Goal: Information Seeking & Learning: Check status

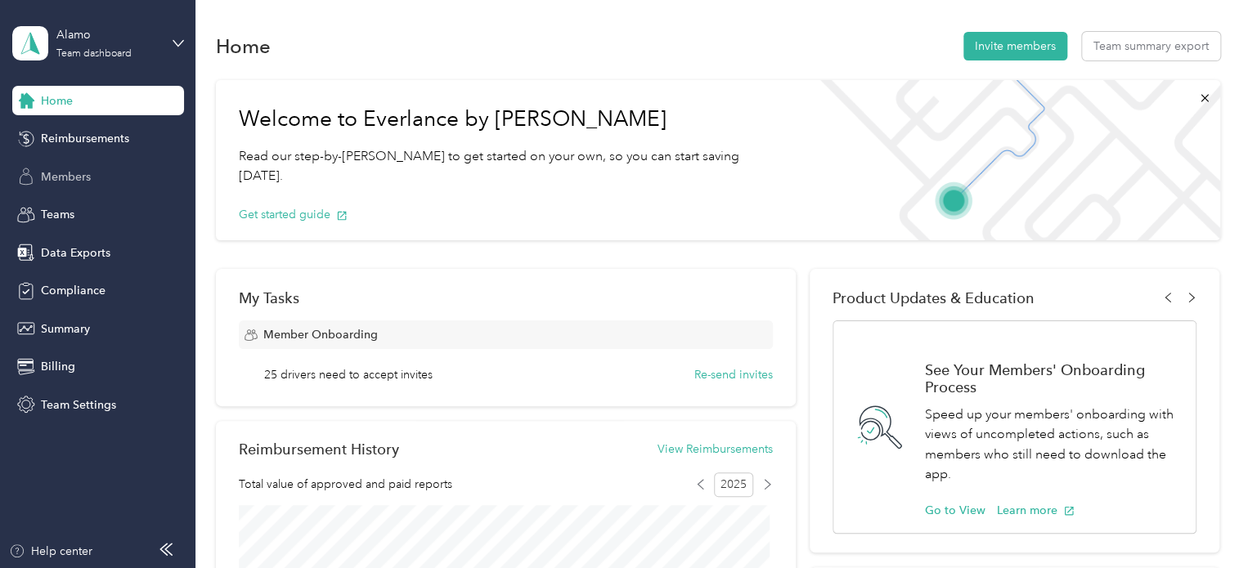
click at [81, 188] on div "Members" at bounding box center [98, 176] width 172 height 29
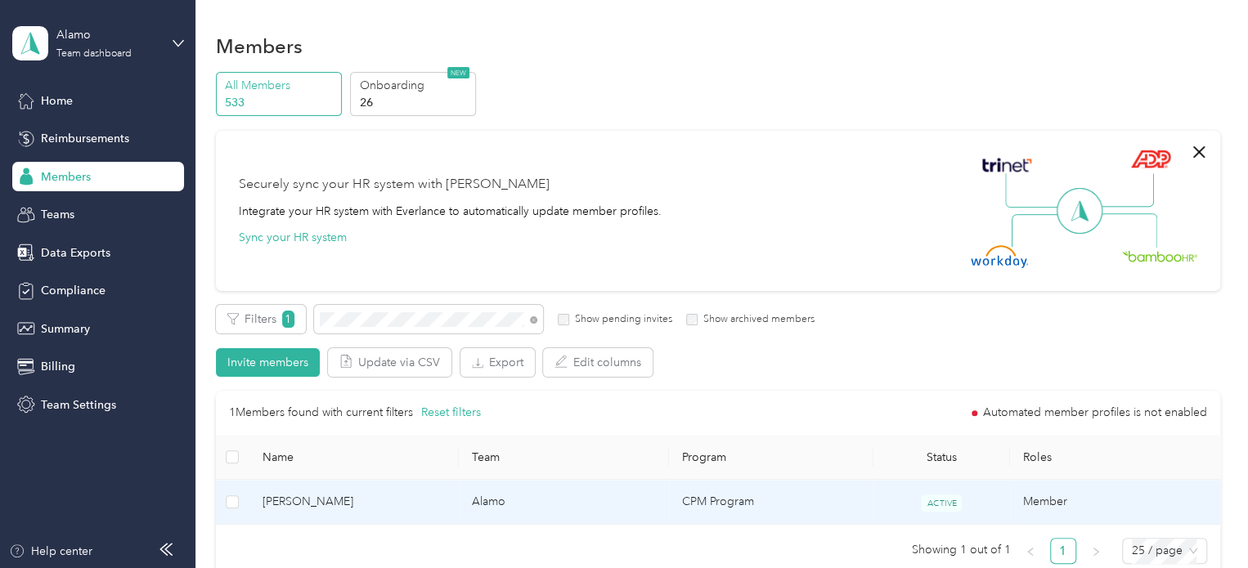
click at [395, 500] on span "[PERSON_NAME]" at bounding box center [354, 502] width 184 height 18
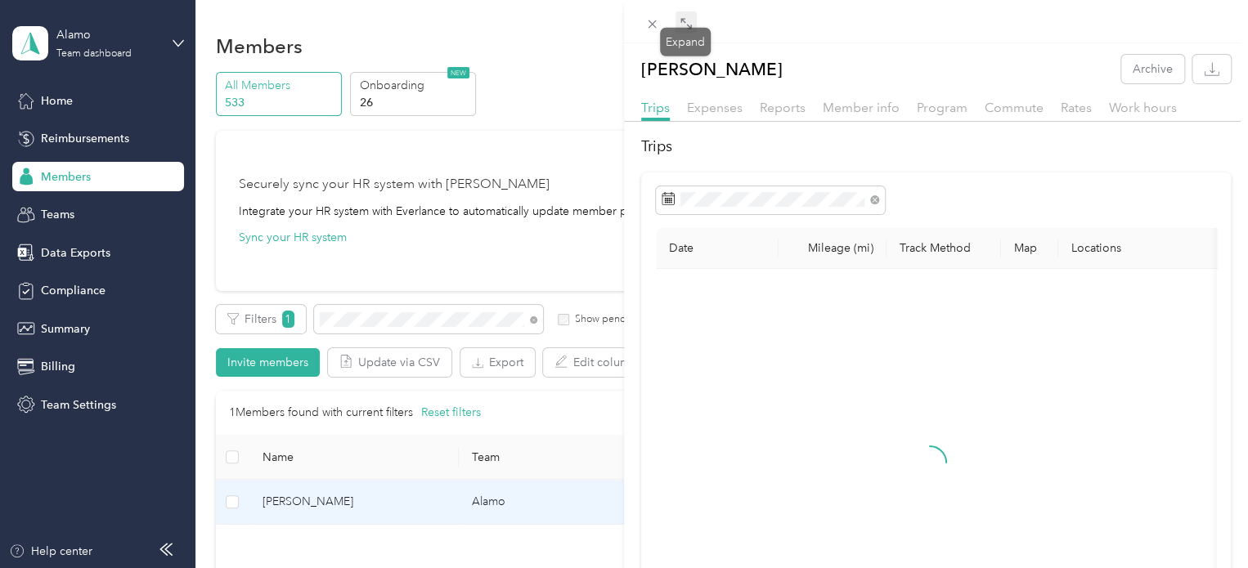
click at [685, 25] on icon at bounding box center [685, 23] width 13 height 13
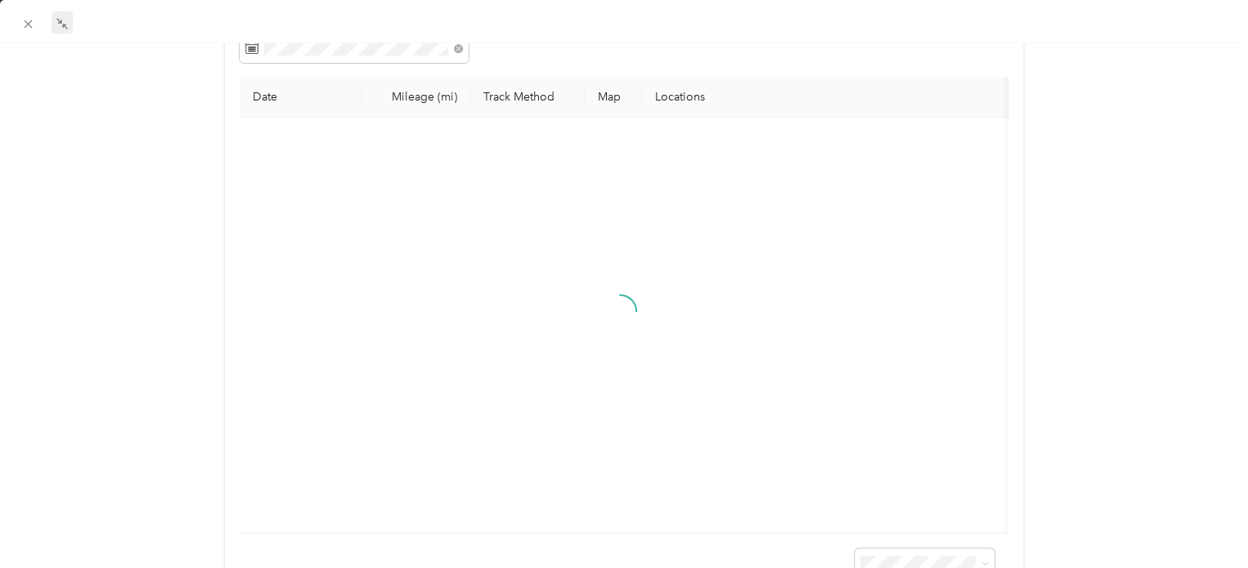
scroll to position [164, 0]
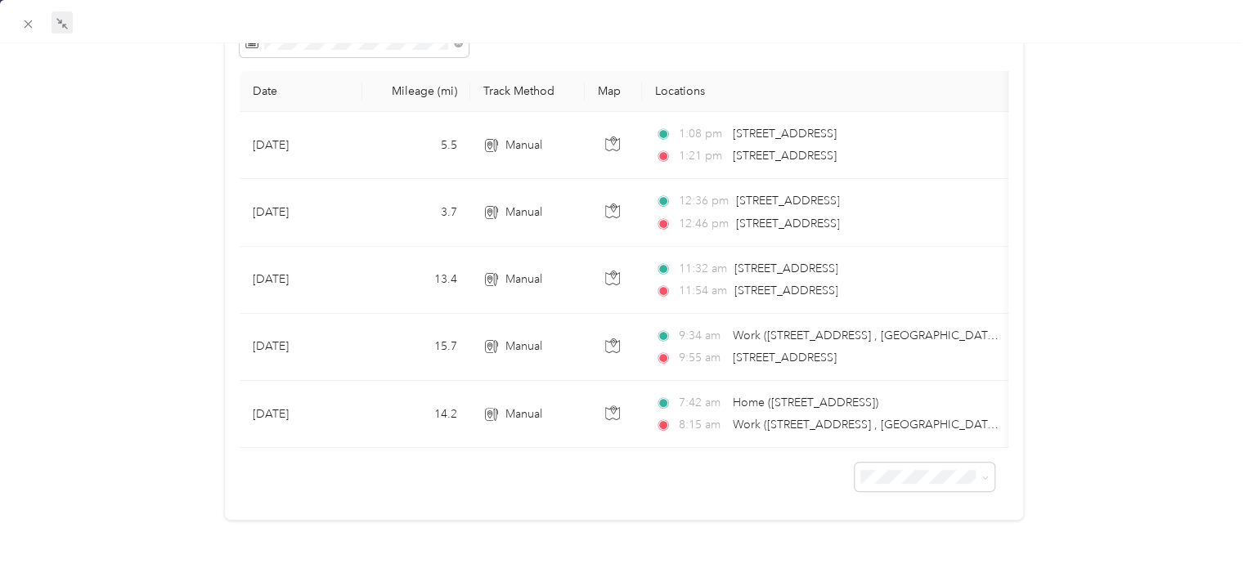
click at [1117, 252] on div "[PERSON_NAME] Archive Trips Expenses Reports Member info Program Commute Rates …" at bounding box center [624, 212] width 1248 height 628
click at [1119, 105] on div "[PERSON_NAME] Archive Trips Expenses Reports Member info Program Commute Rates …" at bounding box center [624, 212] width 1248 height 628
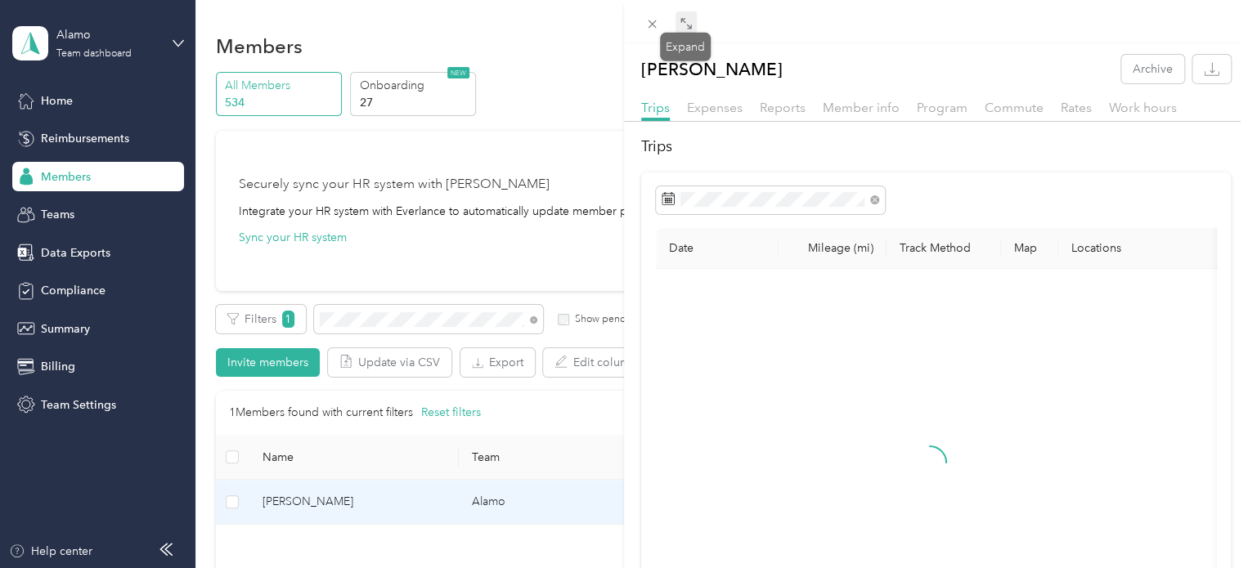
click at [684, 29] on icon at bounding box center [685, 23] width 13 height 13
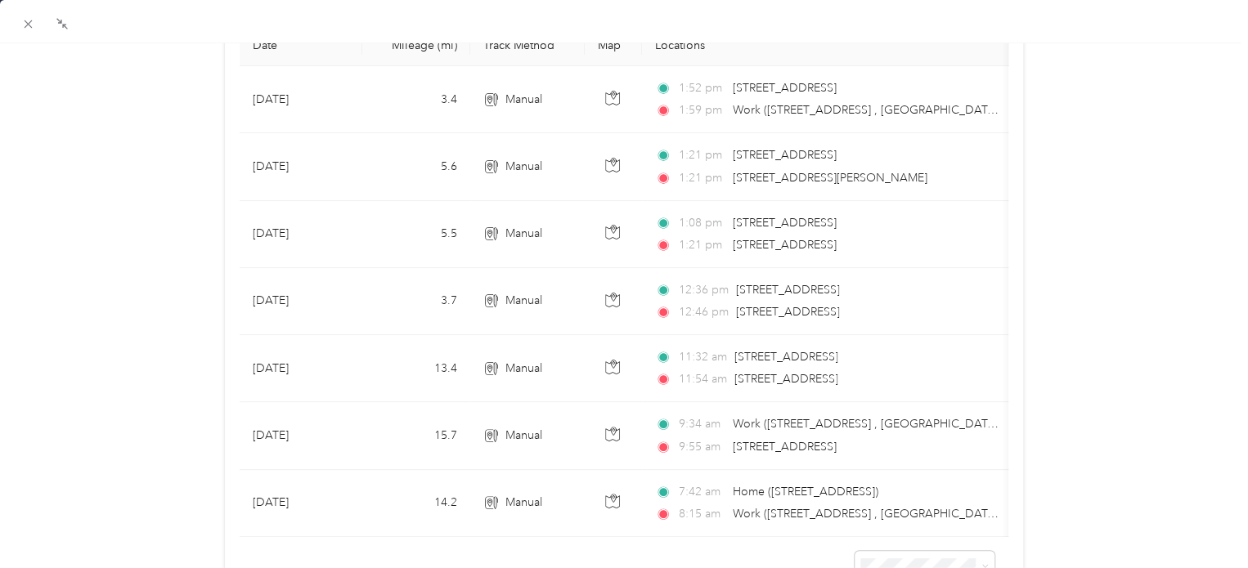
scroll to position [151, 0]
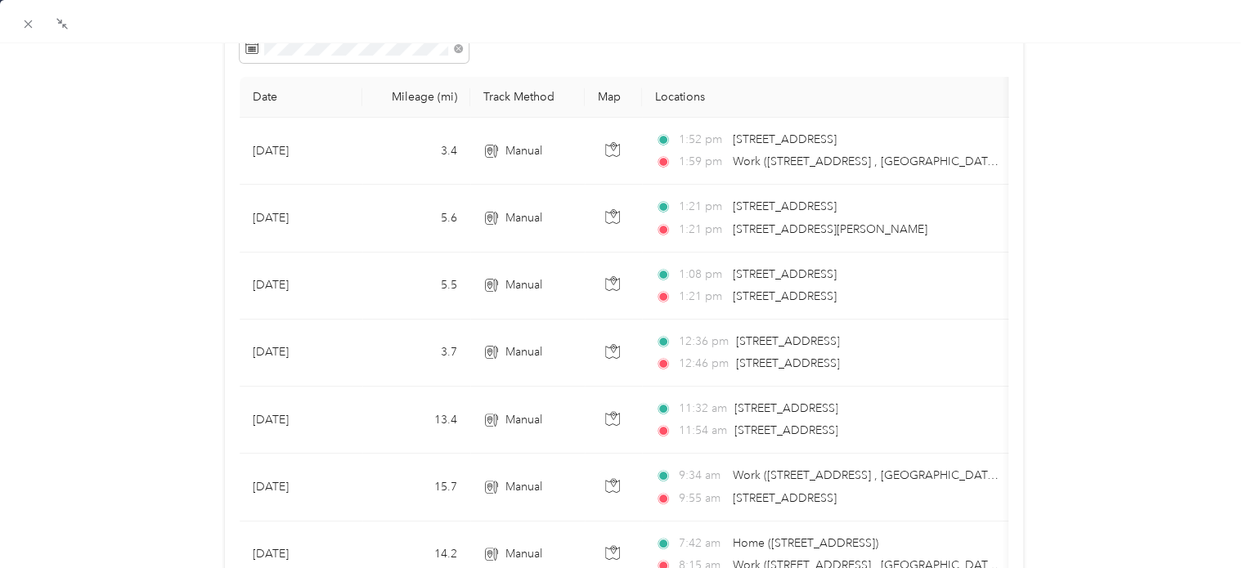
click at [1193, 355] on div "Teresa Frazier Archive Trips Expenses Reports Member info Program Commute Rates…" at bounding box center [624, 285] width 1248 height 762
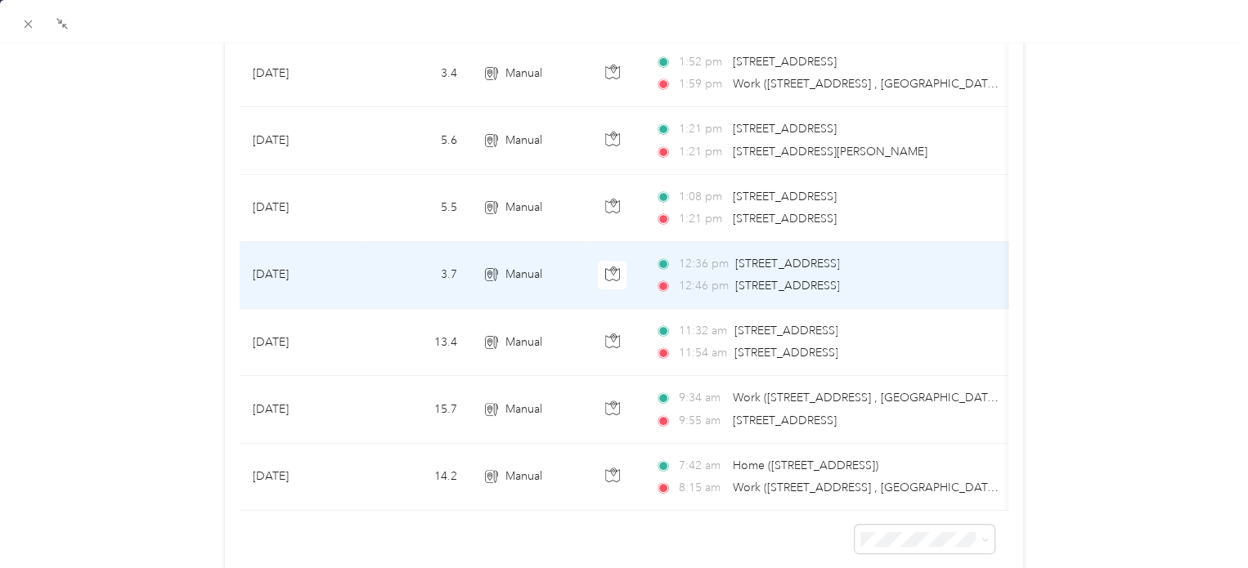
scroll to position [314, 0]
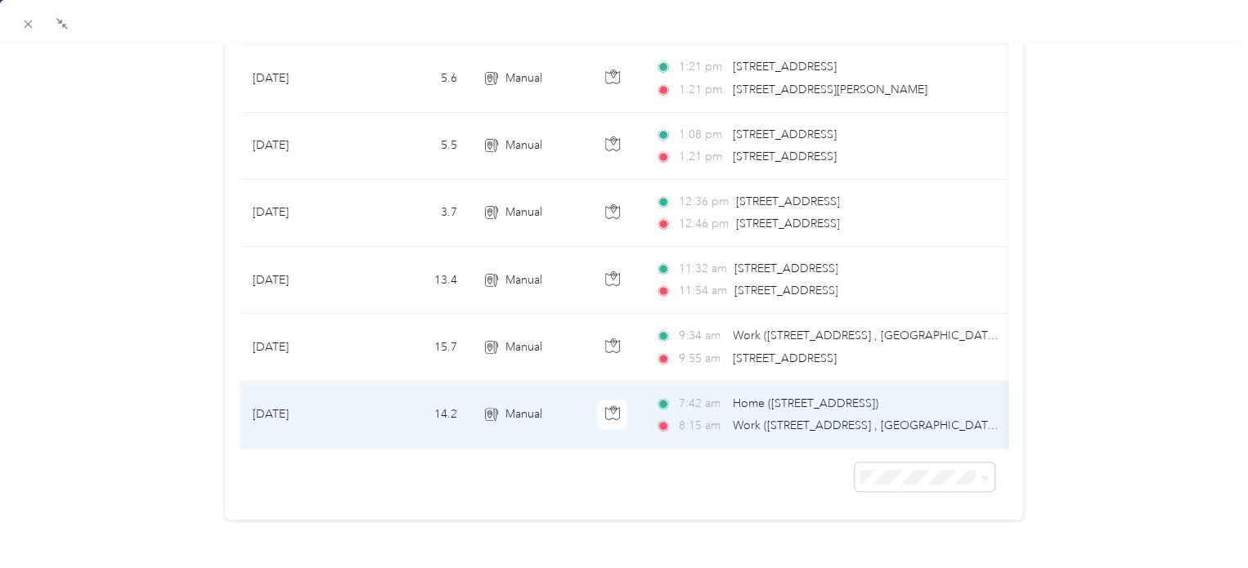
click at [786, 395] on div "7:42 am Home (7935 Pipers Creek St, San Antonio, TX, United States , San Antoni…" at bounding box center [826, 415] width 343 height 40
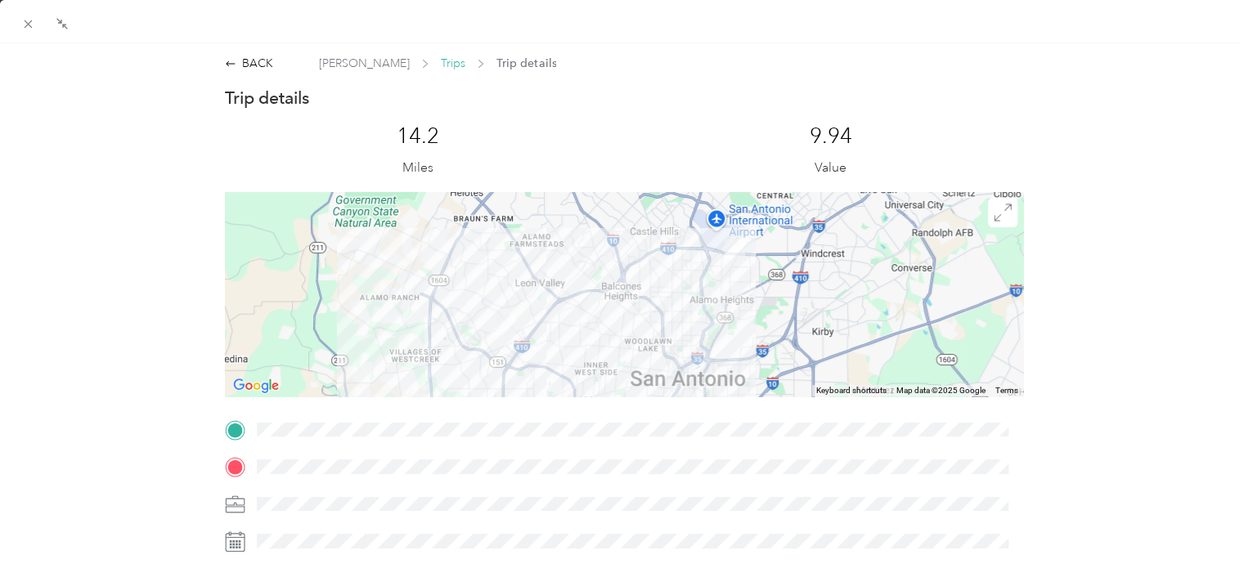
click at [441, 63] on span "Trips" at bounding box center [453, 63] width 25 height 17
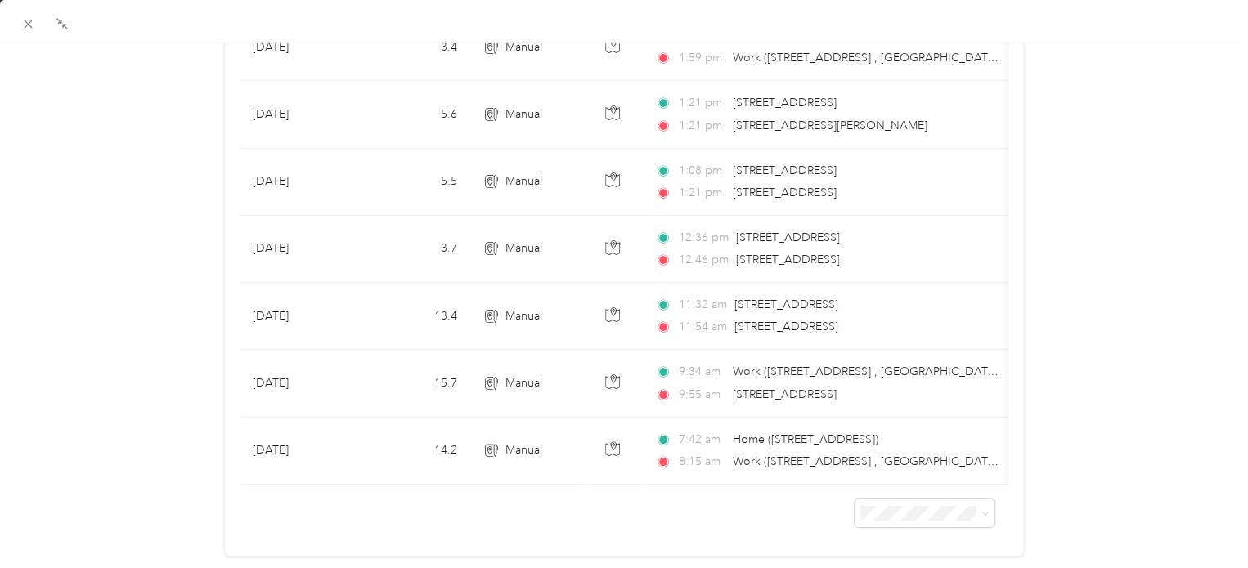
scroll to position [314, 0]
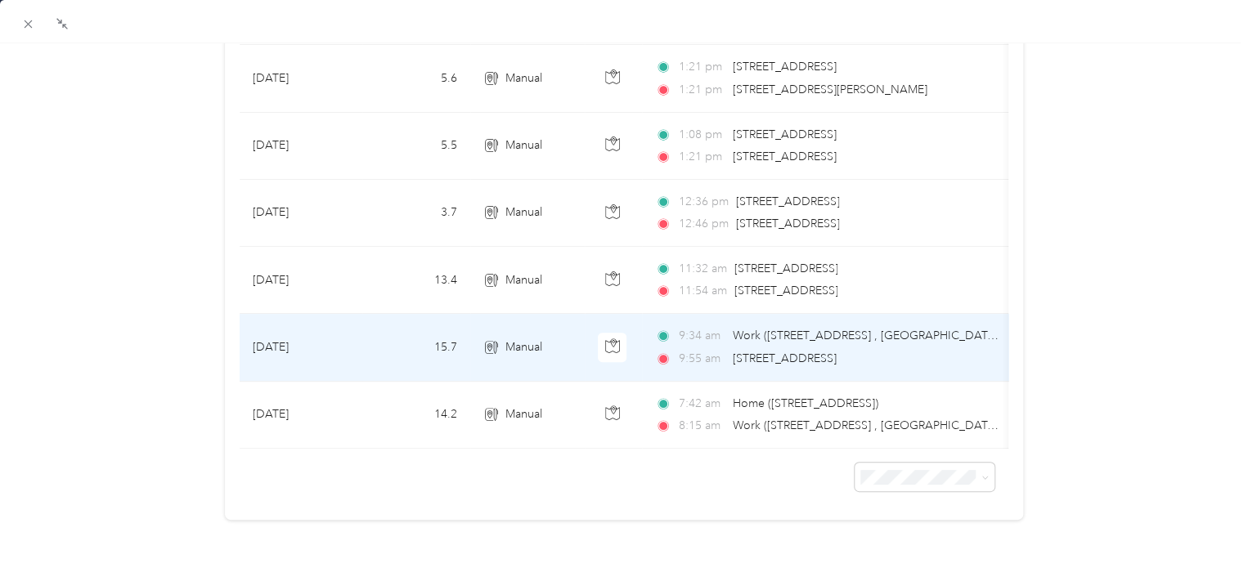
click at [836, 352] on span "[STREET_ADDRESS]" at bounding box center [785, 359] width 104 height 14
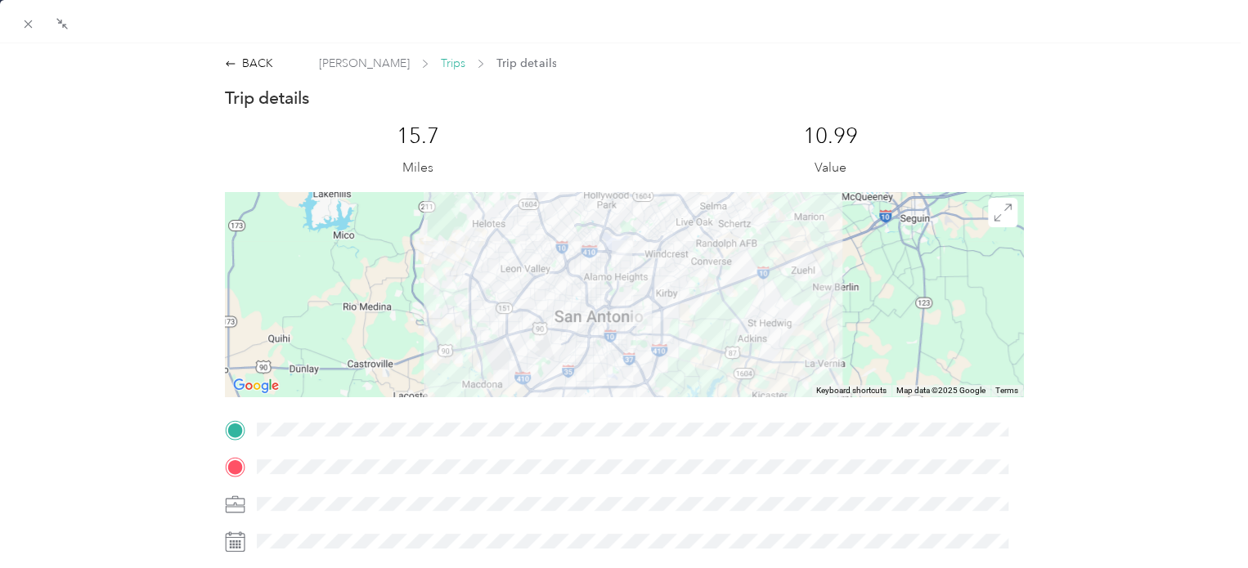
click at [441, 68] on span "Trips" at bounding box center [453, 63] width 25 height 17
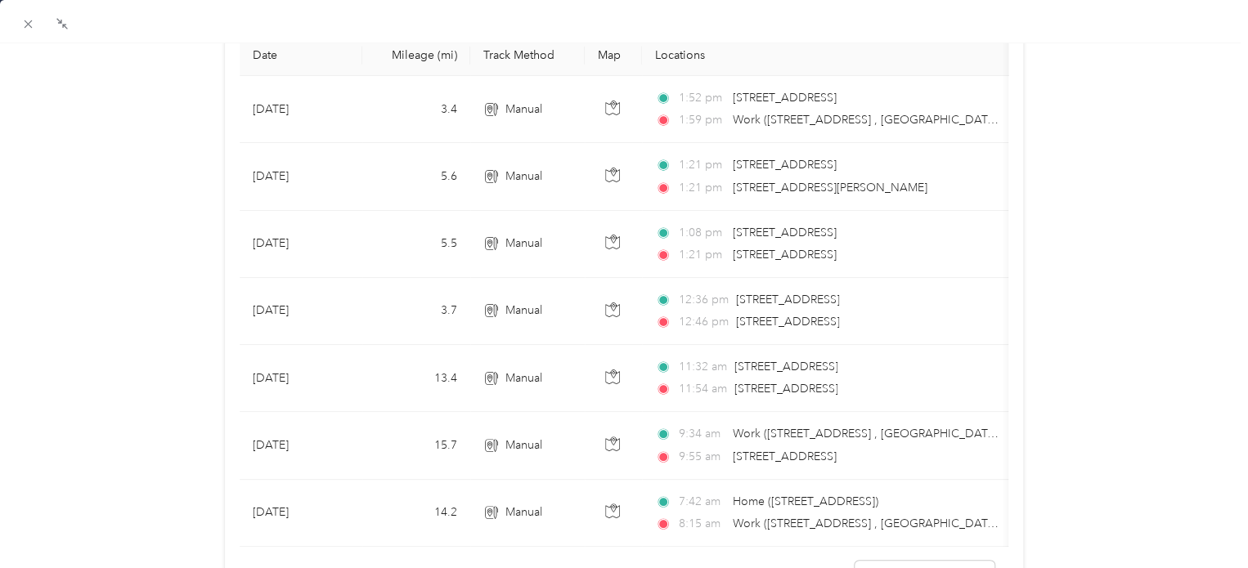
scroll to position [245, 0]
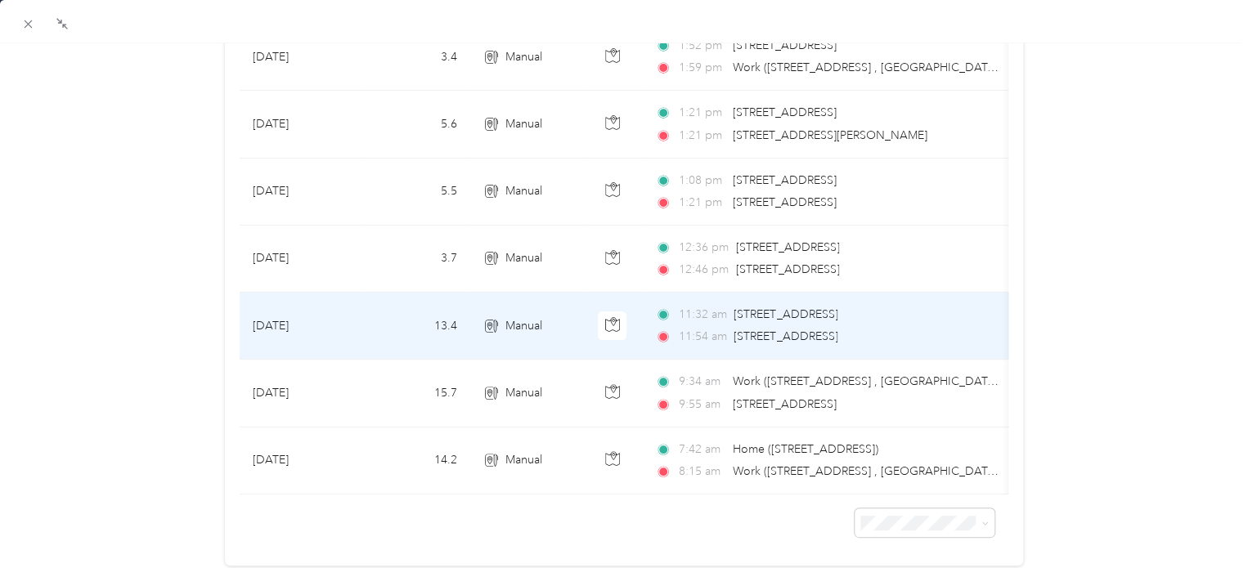
click at [811, 338] on span "[STREET_ADDRESS]" at bounding box center [785, 337] width 104 height 14
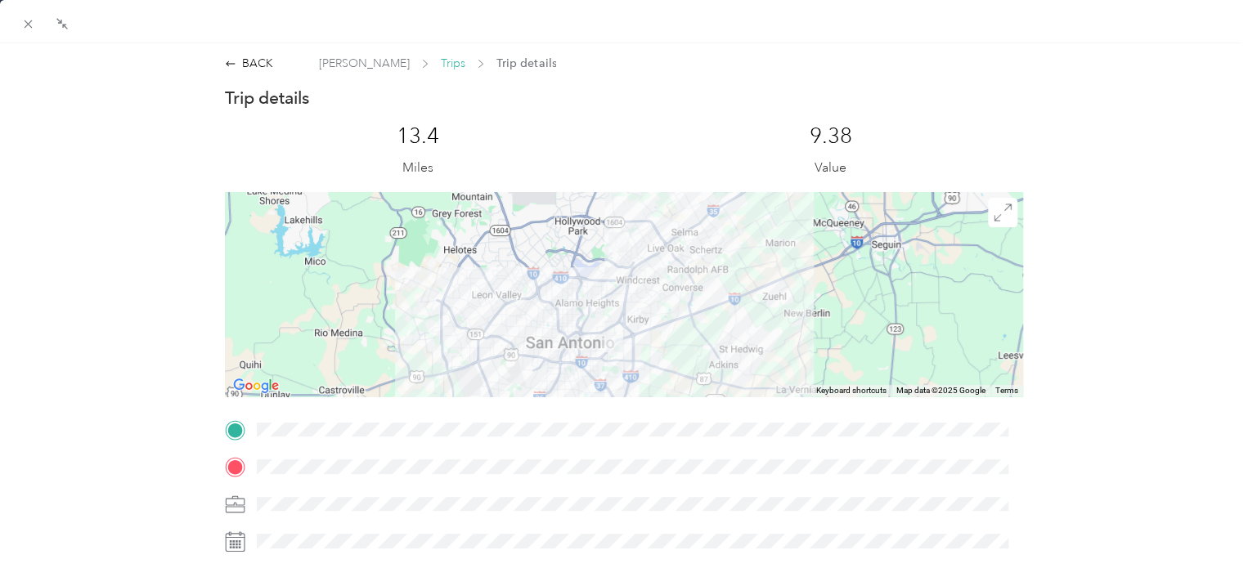
click at [441, 68] on span "Trips" at bounding box center [453, 63] width 25 height 17
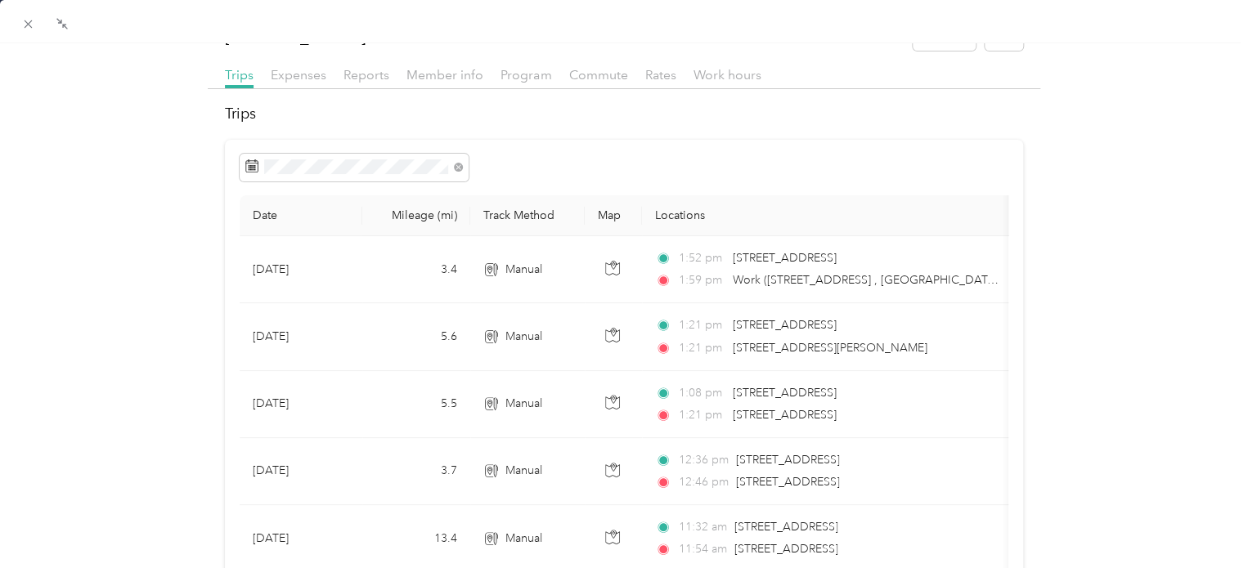
scroll to position [82, 0]
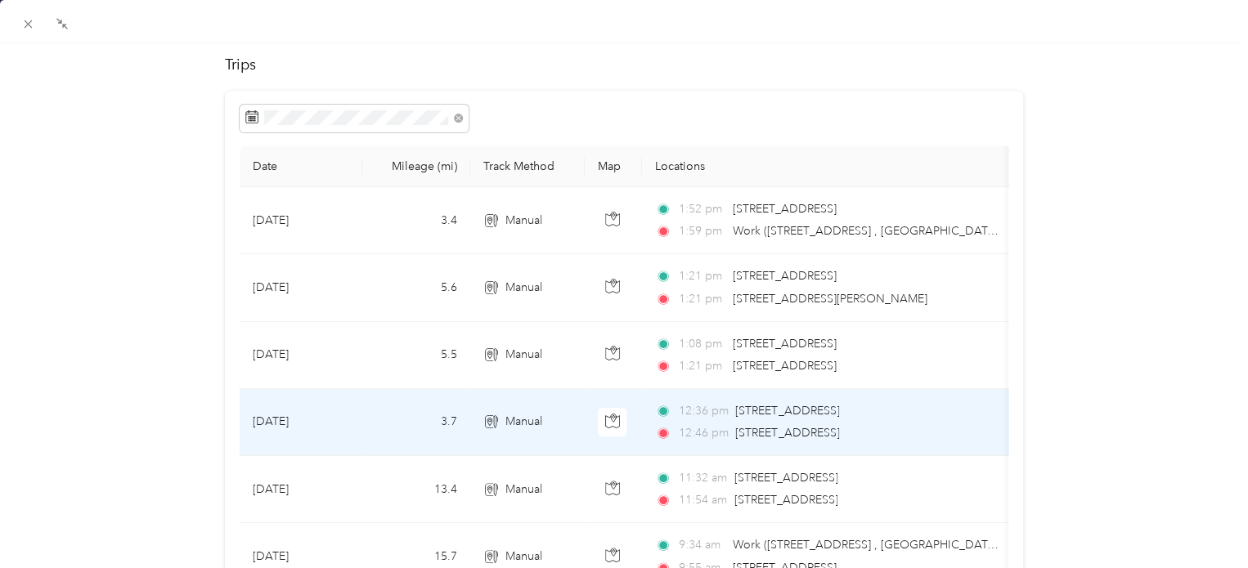
click at [839, 432] on span "[STREET_ADDRESS]" at bounding box center [787, 433] width 104 height 14
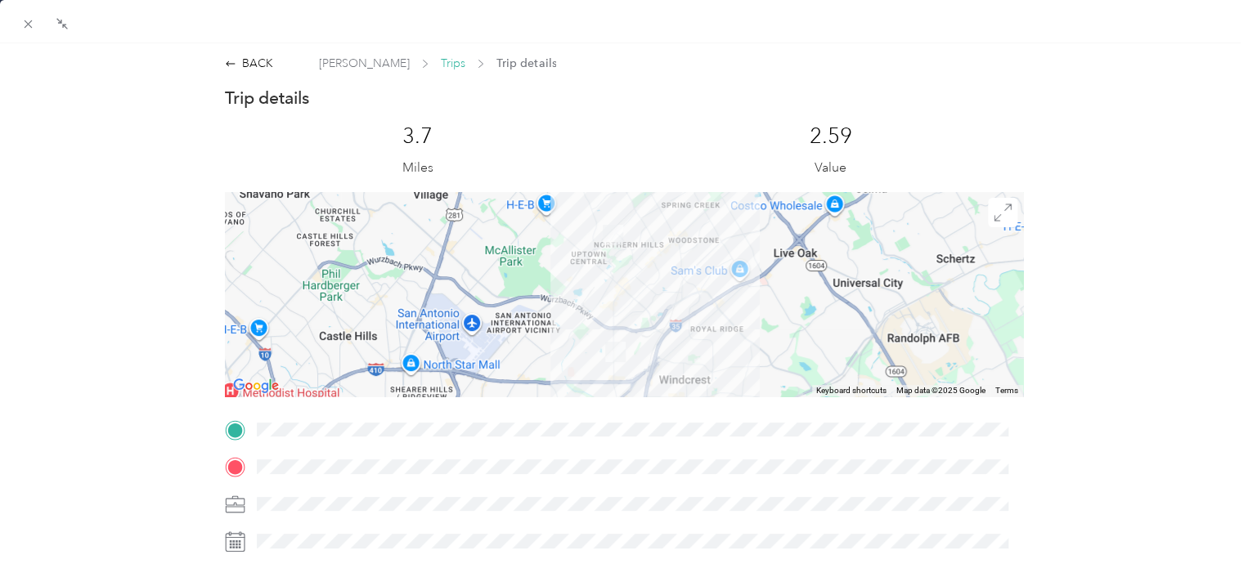
click at [441, 67] on span "Trips" at bounding box center [453, 63] width 25 height 17
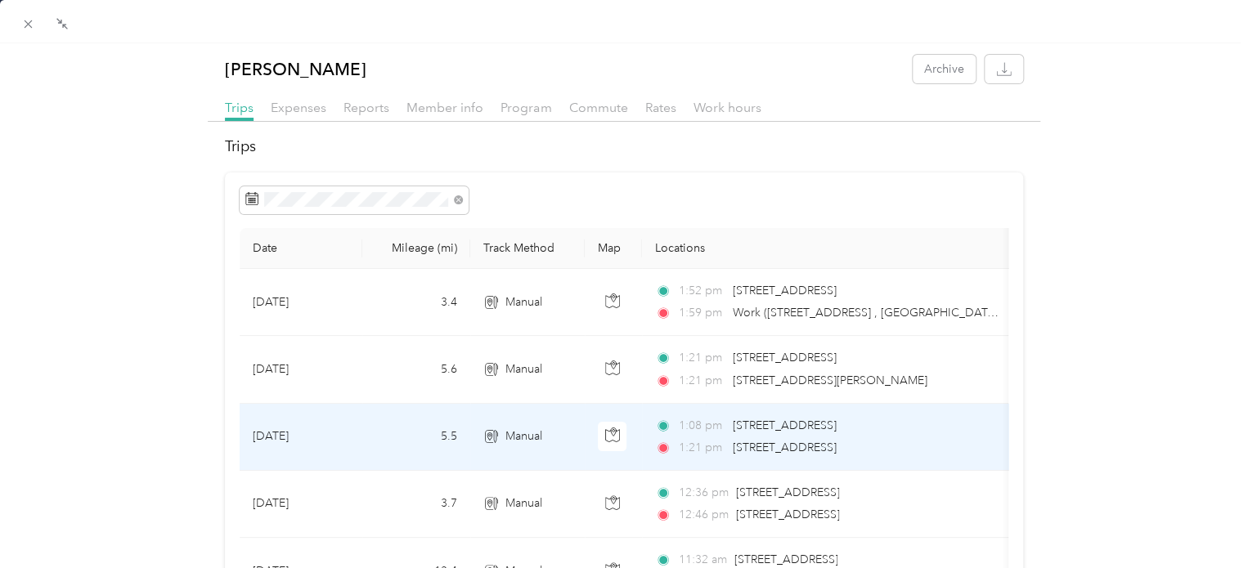
click at [834, 443] on span "[STREET_ADDRESS]" at bounding box center [785, 448] width 104 height 14
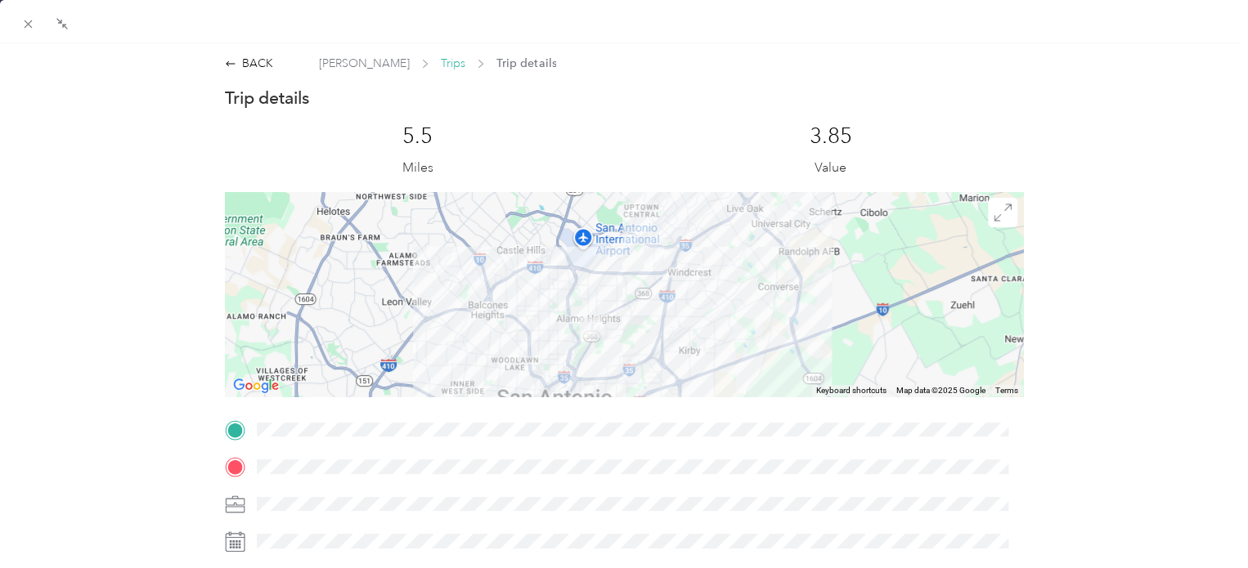
click at [441, 67] on span "Trips" at bounding box center [453, 63] width 25 height 17
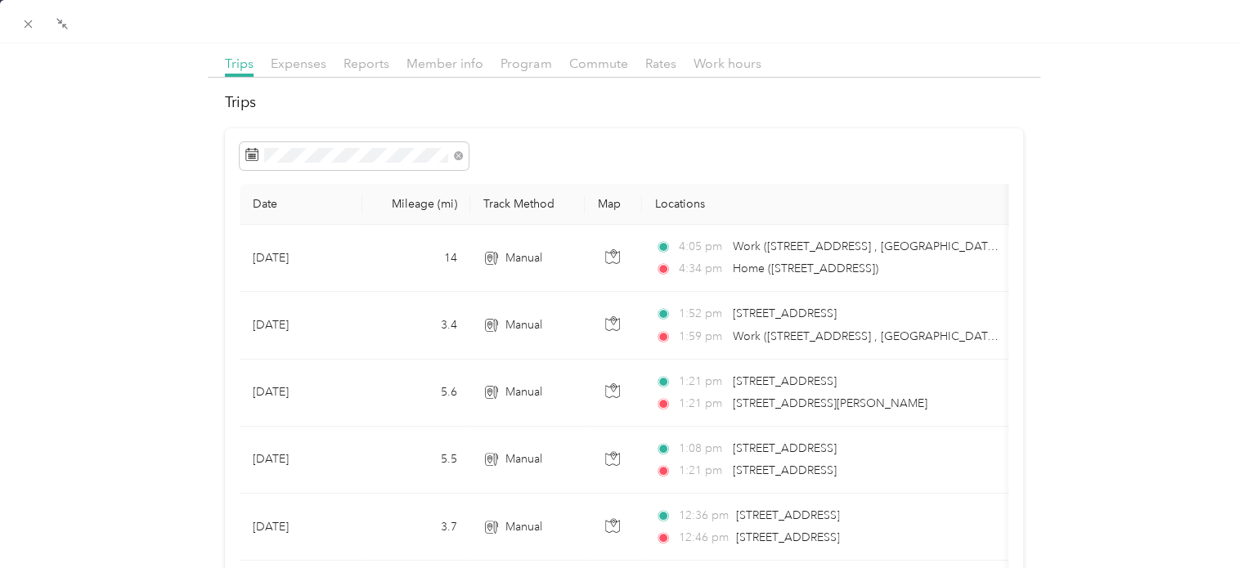
scroll to position [82, 0]
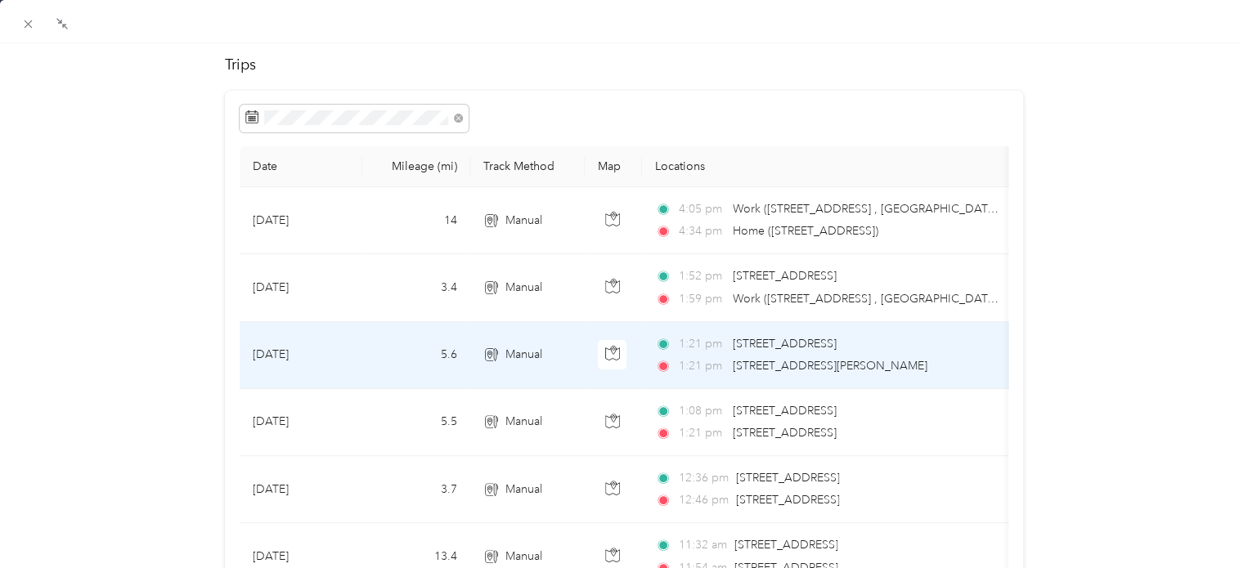
click at [853, 365] on span "9407 Spring Dawn St, San Antonio, TX, United States" at bounding box center [830, 366] width 195 height 14
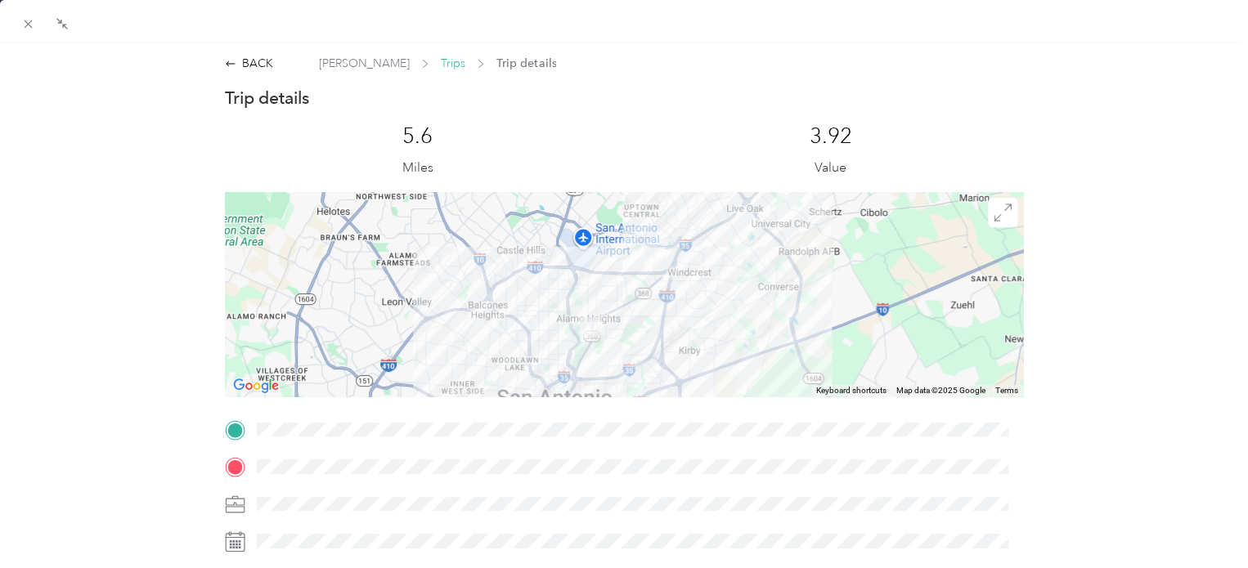
click at [441, 62] on span "Trips" at bounding box center [453, 63] width 25 height 17
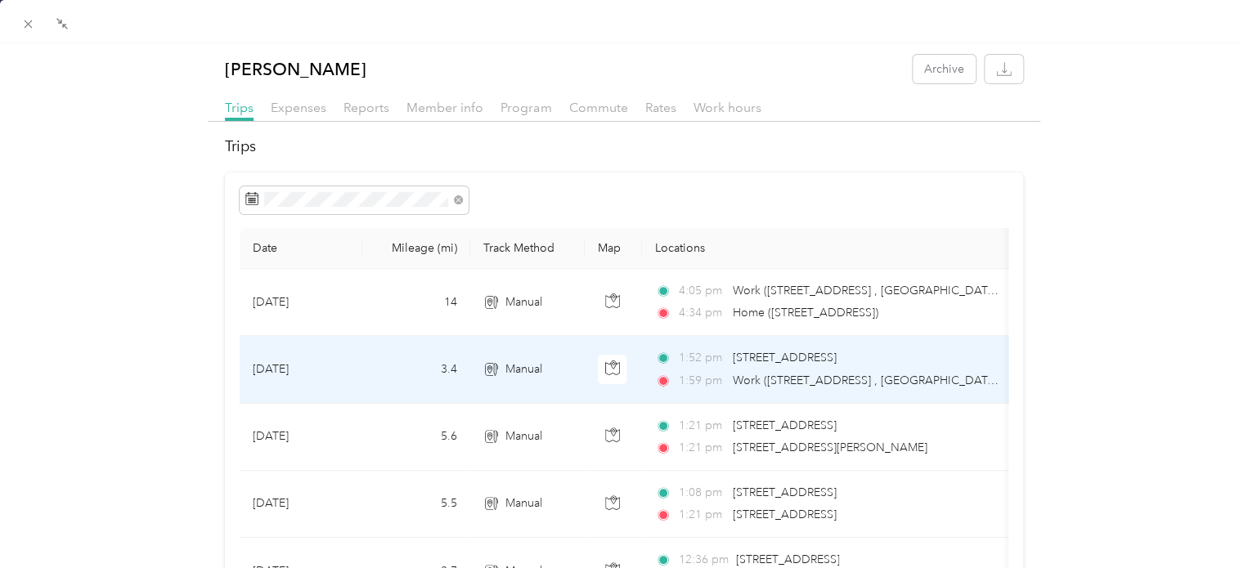
click at [824, 380] on span "Work ([STREET_ADDRESS] , [GEOGRAPHIC_DATA], [GEOGRAPHIC_DATA])" at bounding box center [929, 381] width 393 height 14
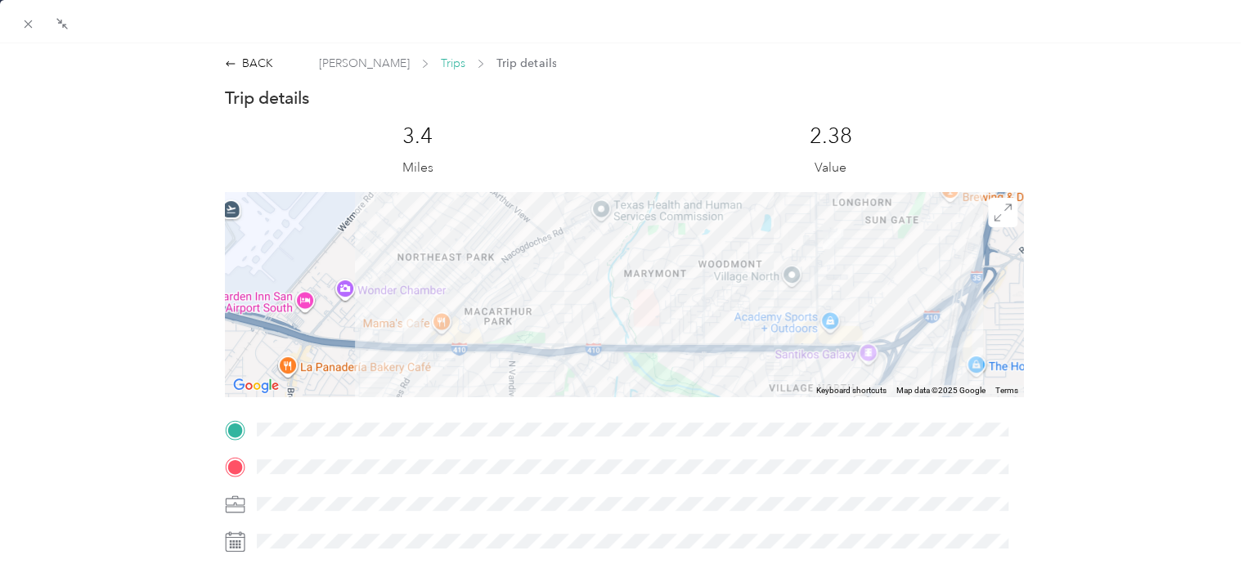
click at [441, 62] on span "Trips" at bounding box center [453, 63] width 25 height 17
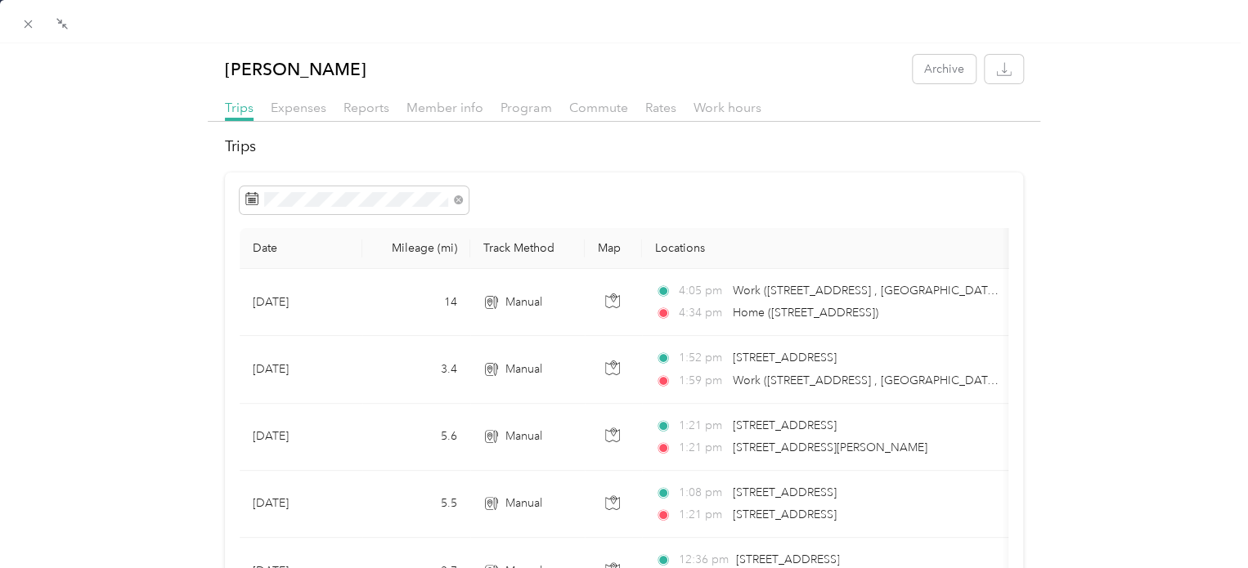
click at [1178, 281] on div "Teresa Frazier Archive Trips Expenses Reports Member info Program Commute Rates…" at bounding box center [624, 470] width 1248 height 830
click at [1134, 330] on div "Teresa Frazier Archive Trips Expenses Reports Member info Program Commute Rates…" at bounding box center [624, 470] width 1248 height 830
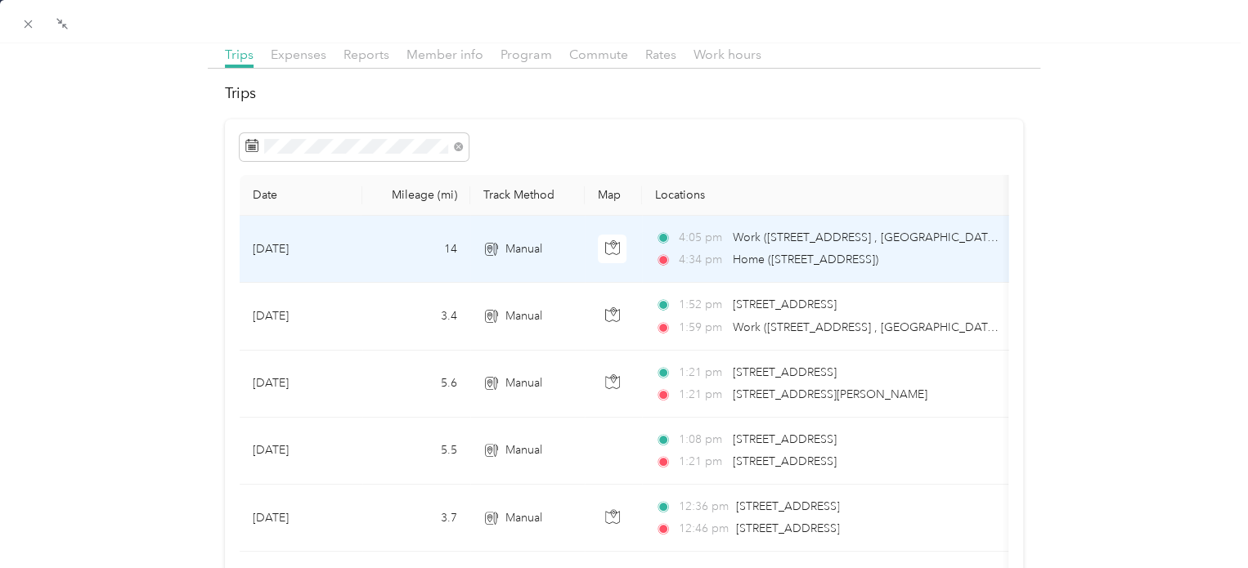
scroll to position [82, 0]
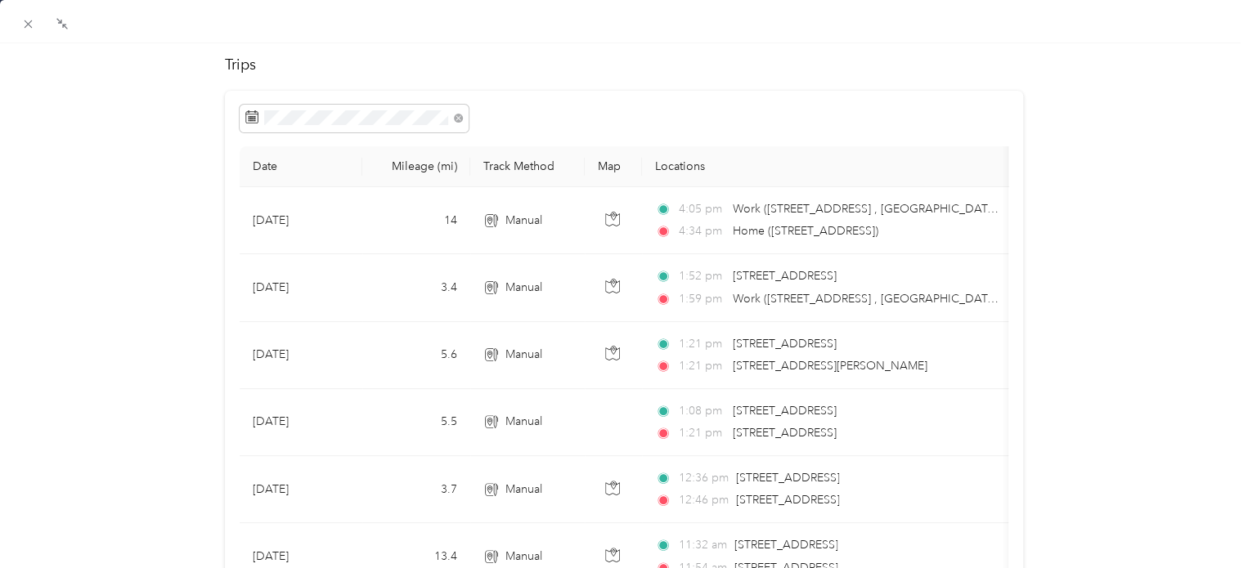
click at [1143, 244] on div "Teresa Frazier Archive Trips Expenses Reports Member info Program Commute Rates…" at bounding box center [624, 388] width 1248 height 830
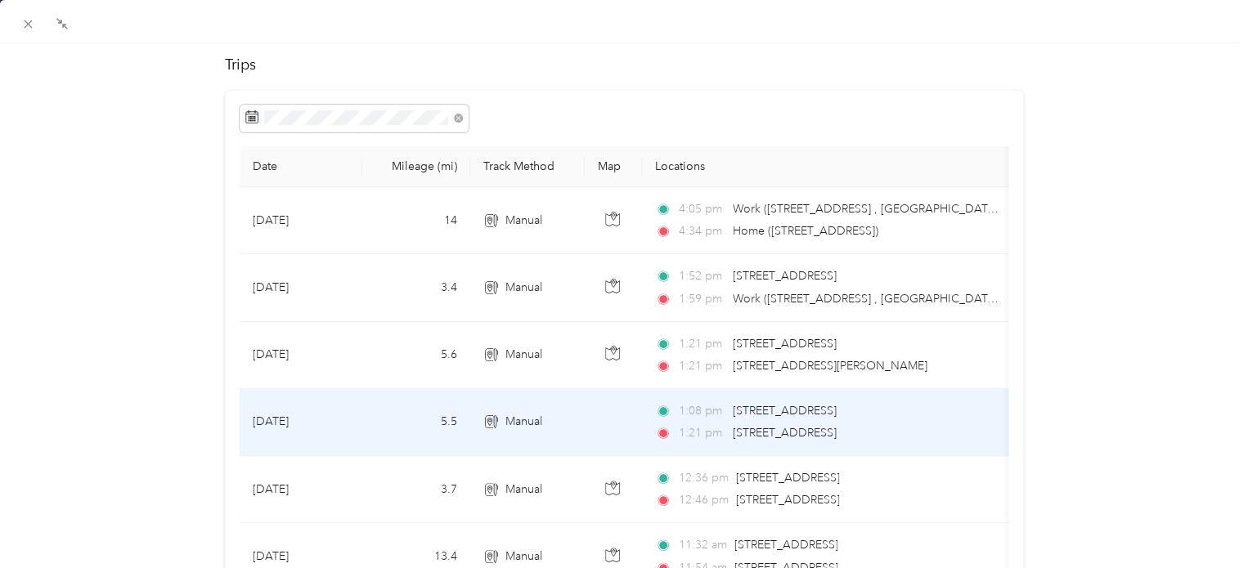
click at [793, 427] on span "[STREET_ADDRESS]" at bounding box center [785, 433] width 104 height 14
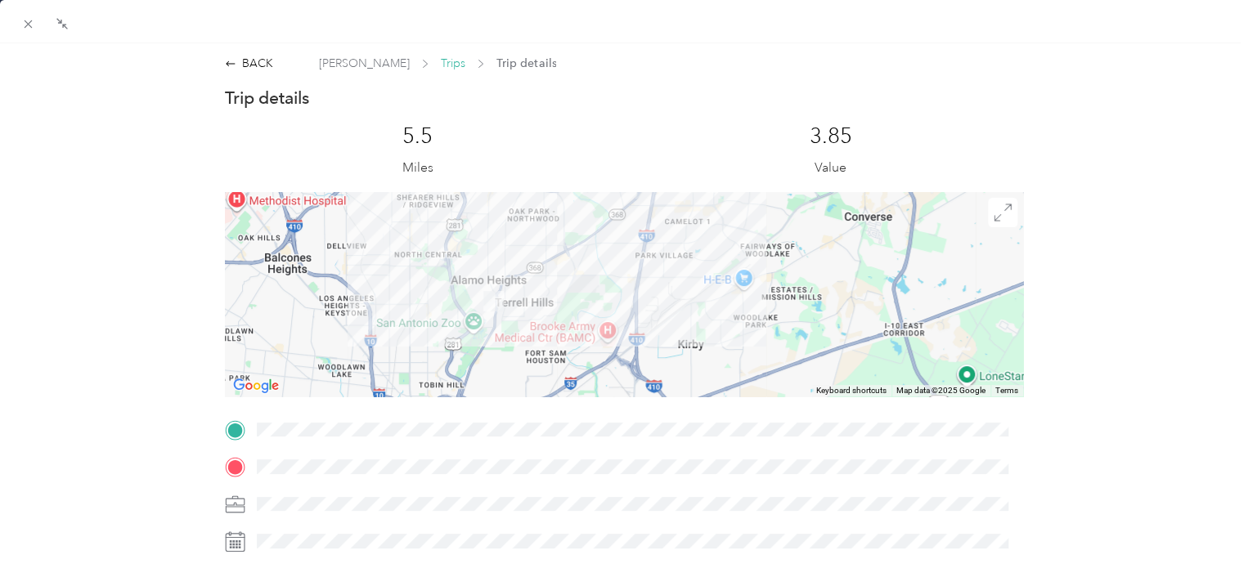
click at [441, 63] on span "Trips" at bounding box center [453, 63] width 25 height 17
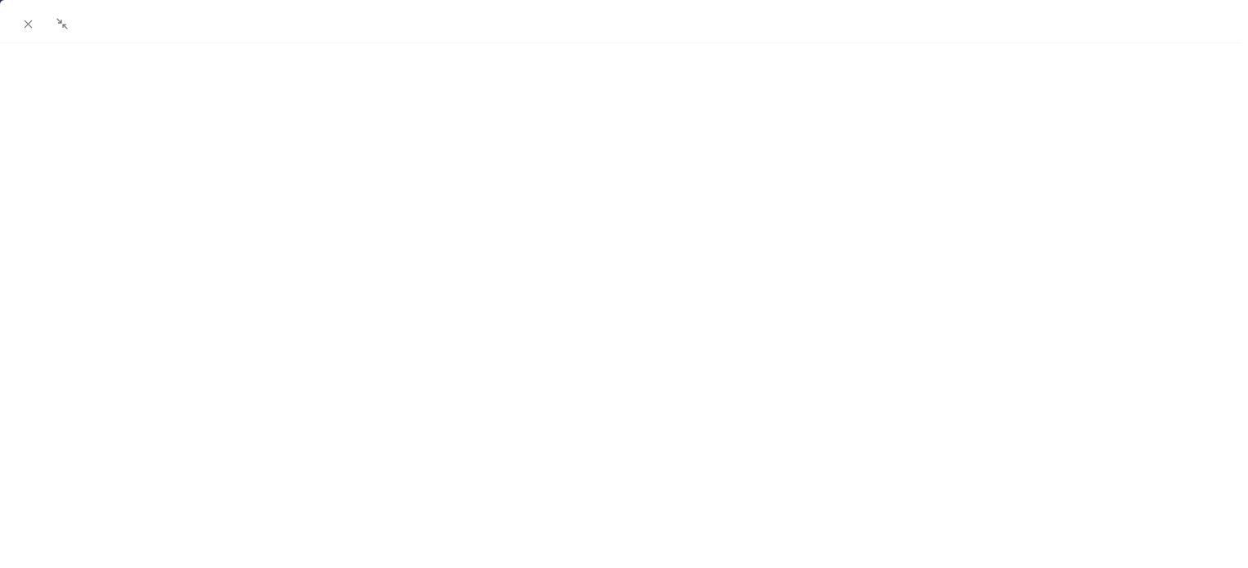
click at [1102, 282] on div "Teresa Frazier Archive Trips Expenses Reports Member info Program Commute Rates…" at bounding box center [624, 470] width 1248 height 830
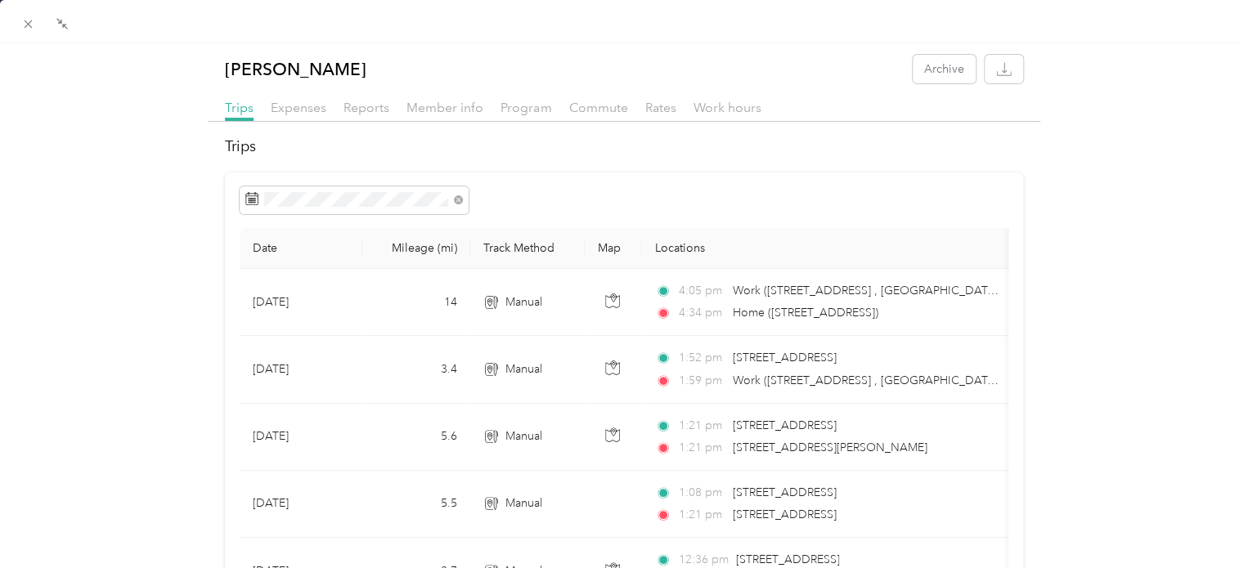
click at [600, 171] on div "Trips Date Mileage (mi) Track Method Map Locations Mileage value Purpose Oct 2,…" at bounding box center [624, 507] width 832 height 743
click at [35, 32] on div "Compress" at bounding box center [61, 44] width 65 height 29
drag, startPoint x: 30, startPoint y: 32, endPoint x: 46, endPoint y: 27, distance: 16.3
click at [25, 28] on icon at bounding box center [28, 24] width 14 height 14
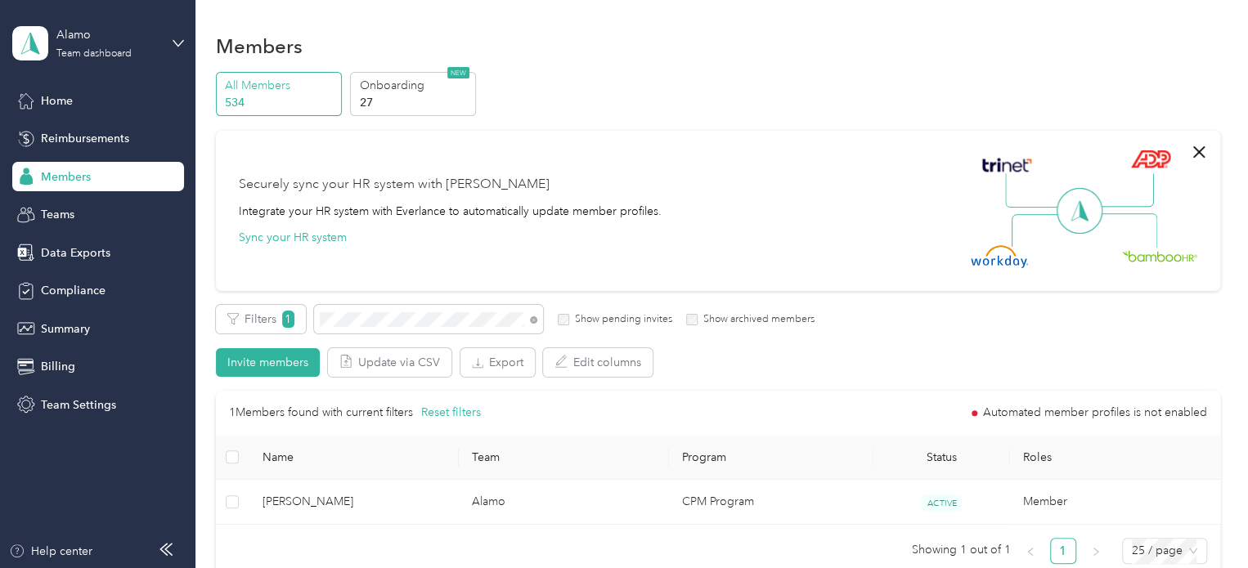
click at [797, 117] on div "All Members 534 Onboarding 27 NEW Securely sync your HR system with Everlance I…" at bounding box center [718, 332] width 1004 height 520
